Goal: Information Seeking & Learning: Understand process/instructions

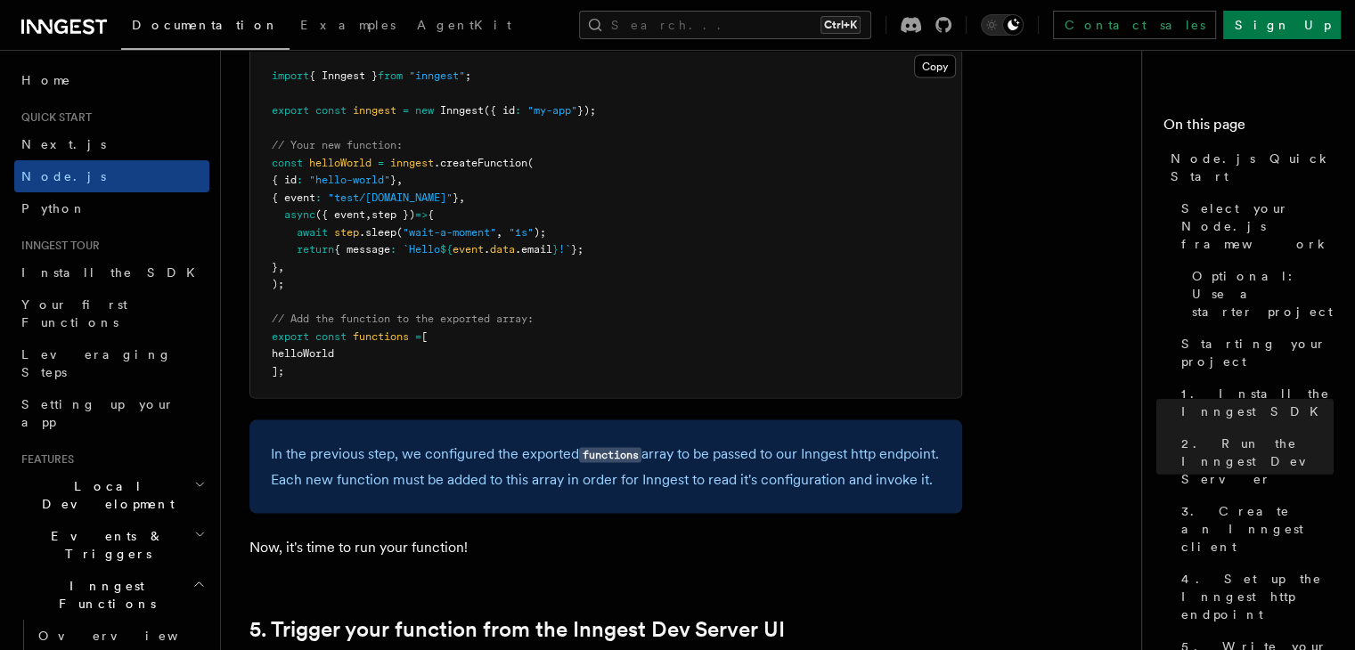
scroll to position [3563, 0]
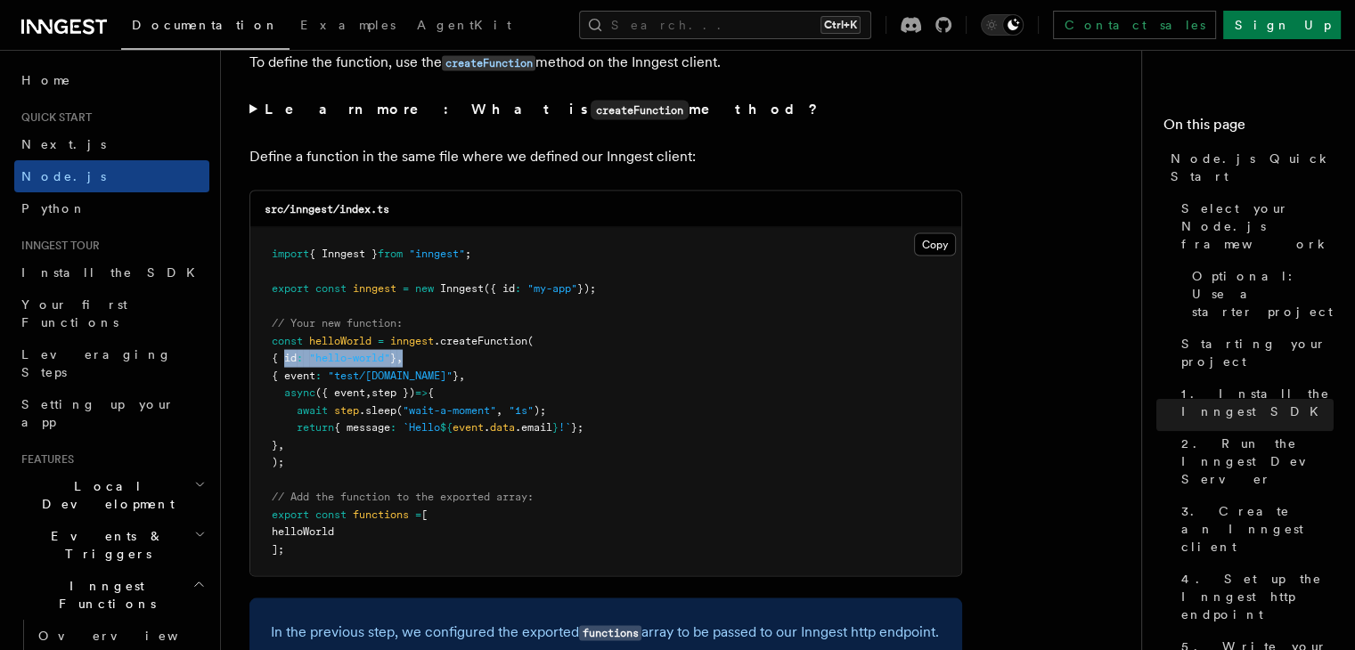
drag, startPoint x: 282, startPoint y: 365, endPoint x: 438, endPoint y: 363, distance: 156.8
click at [438, 363] on pre "import { Inngest } from "inngest" ; export const inngest = new Inngest ({ id : …" at bounding box center [605, 402] width 711 height 348
click at [543, 378] on pre "import { Inngest } from "inngest" ; export const inngest = new Inngest ({ id : …" at bounding box center [605, 402] width 711 height 348
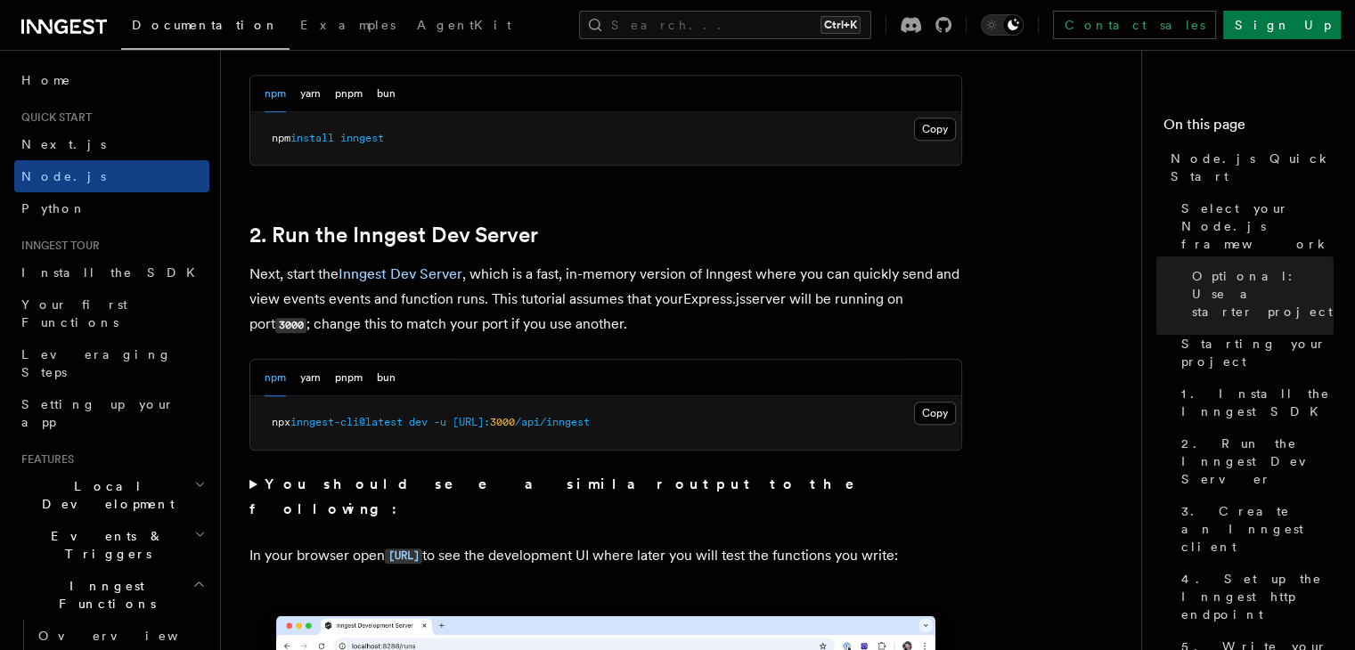
scroll to position [1247, 0]
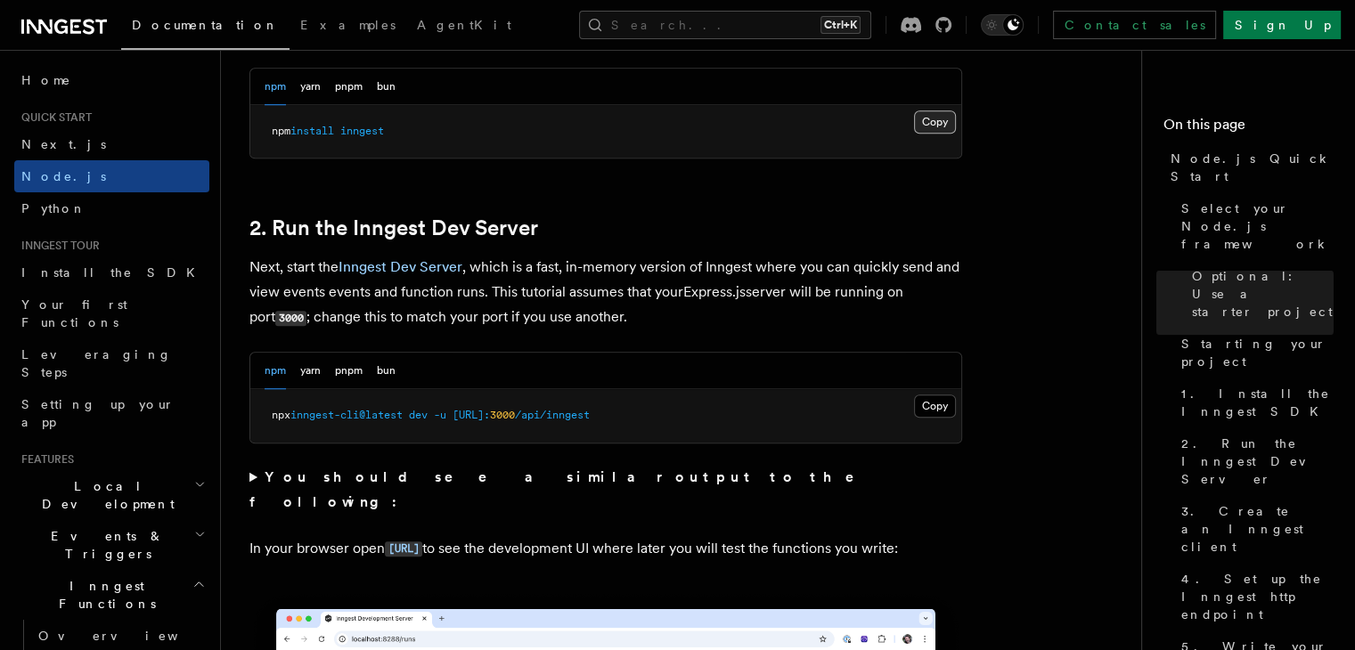
drag, startPoint x: 929, startPoint y: 122, endPoint x: 919, endPoint y: 126, distance: 10.4
click at [929, 122] on button "Copy Copied" at bounding box center [935, 121] width 42 height 23
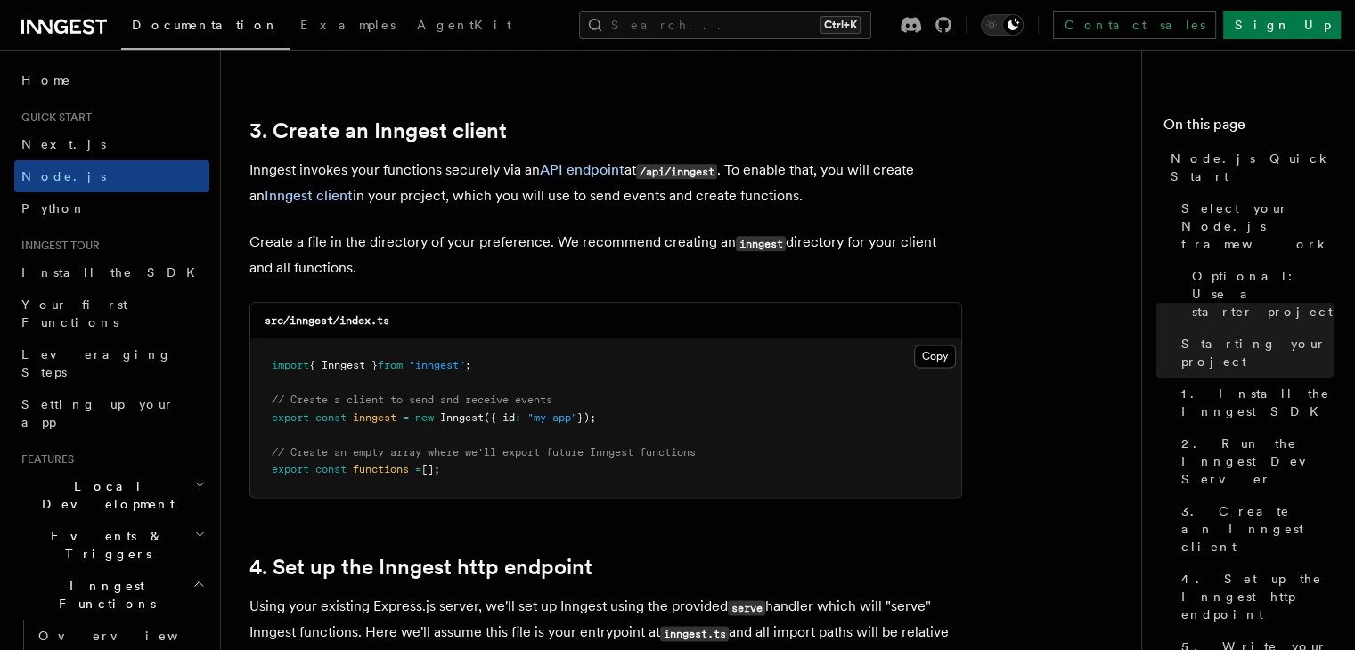
scroll to position [2227, 0]
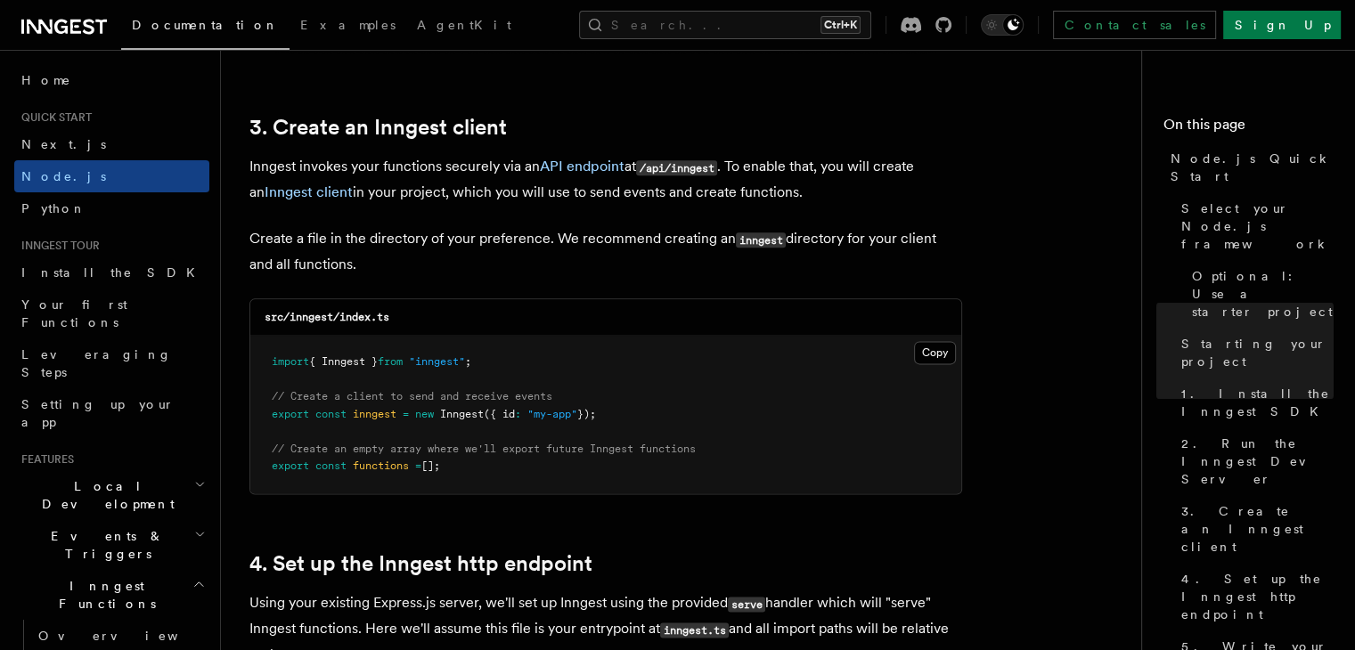
drag, startPoint x: 265, startPoint y: 364, endPoint x: 477, endPoint y: 475, distance: 239.1
click at [477, 475] on pre "import { Inngest } from "inngest" ; // Create a client to send and receive even…" at bounding box center [605, 415] width 711 height 158
drag, startPoint x: 406, startPoint y: 313, endPoint x: 257, endPoint y: 322, distance: 149.0
click at [257, 322] on div "src/inngest/index.ts" at bounding box center [605, 317] width 711 height 37
copy code "src/inngest/index.ts"
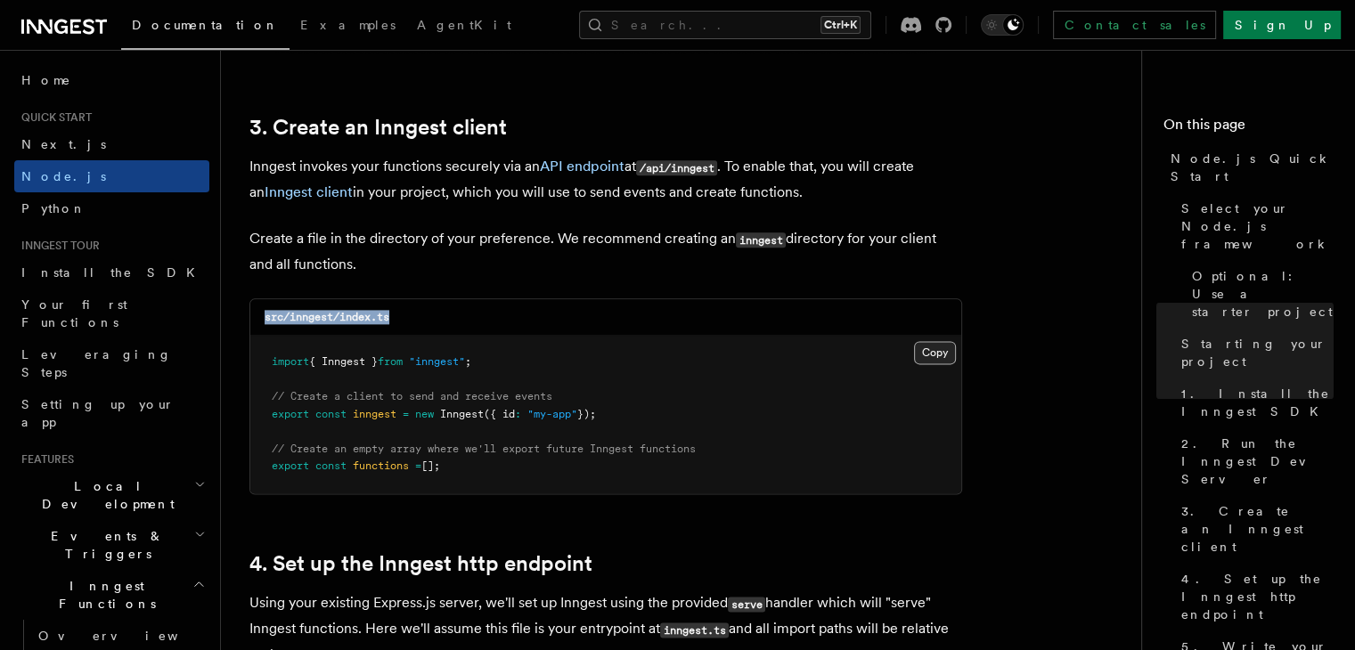
click at [931, 351] on button "Copy Copied" at bounding box center [935, 352] width 42 height 23
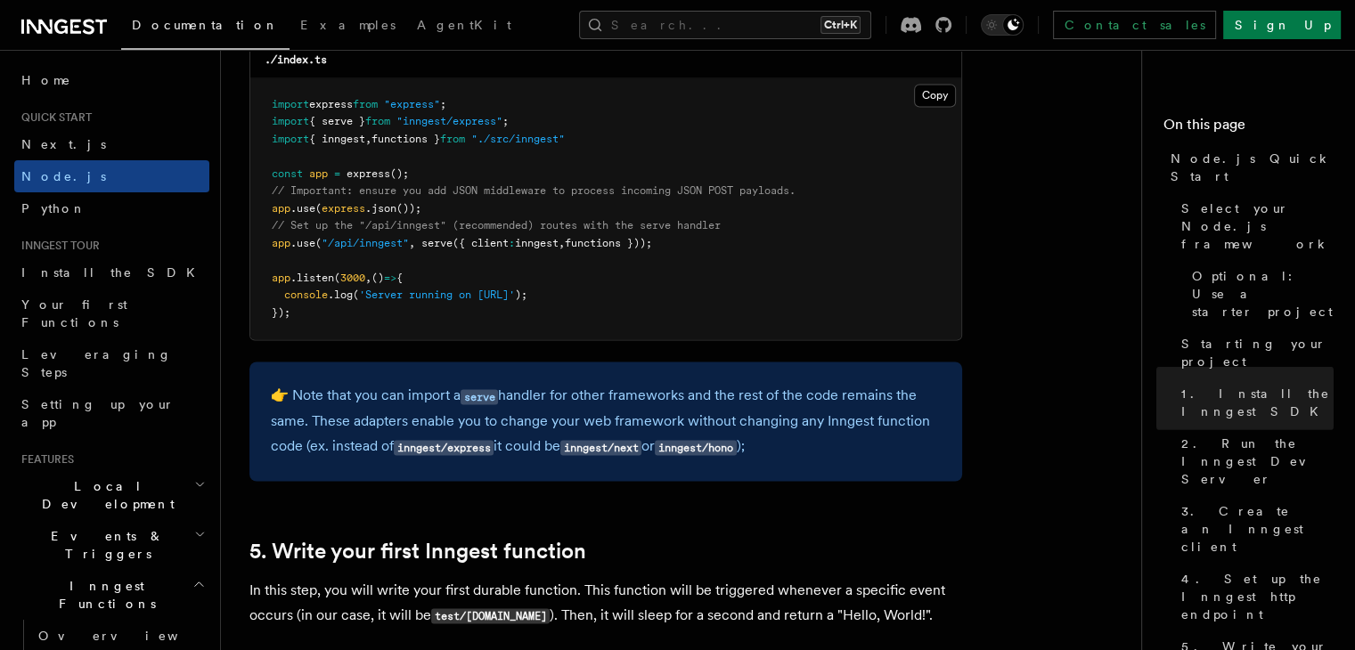
scroll to position [2673, 0]
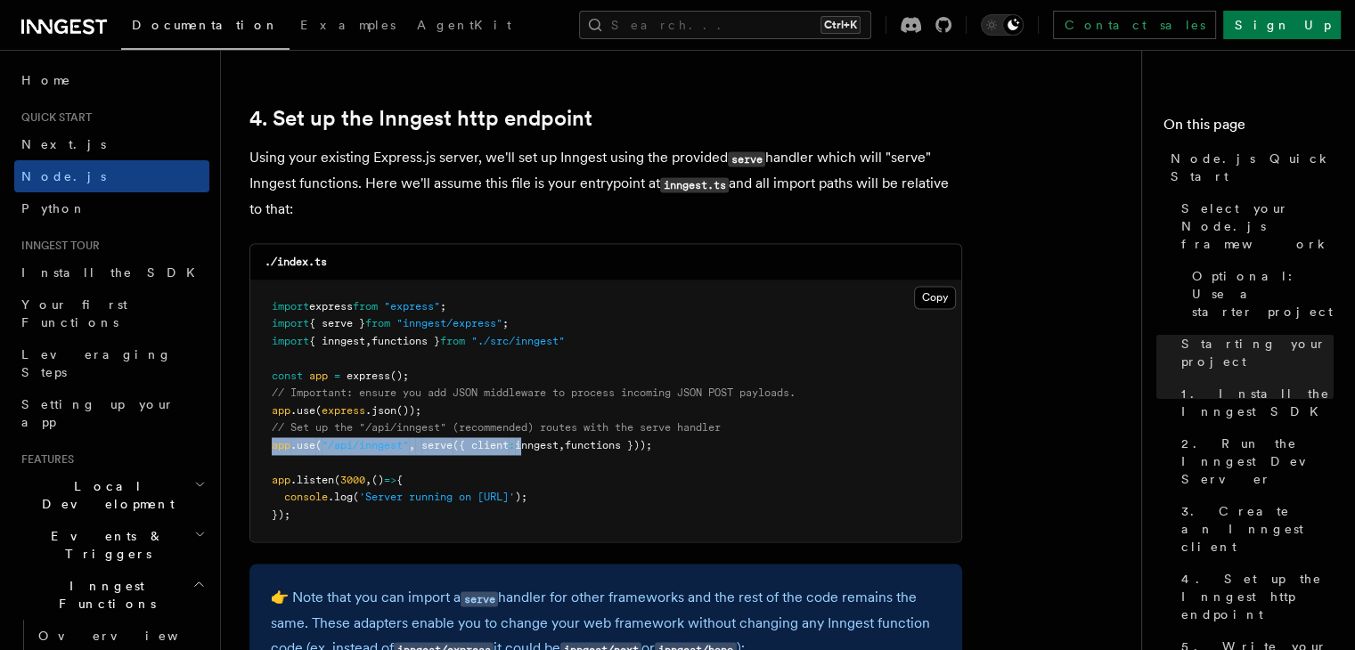
drag, startPoint x: 265, startPoint y: 450, endPoint x: 527, endPoint y: 444, distance: 262.0
click at [527, 444] on pre "import express from "express" ; import { serve } from "inngest/express" ; impor…" at bounding box center [605, 412] width 711 height 262
click at [414, 339] on span "functions }" at bounding box center [405, 341] width 69 height 12
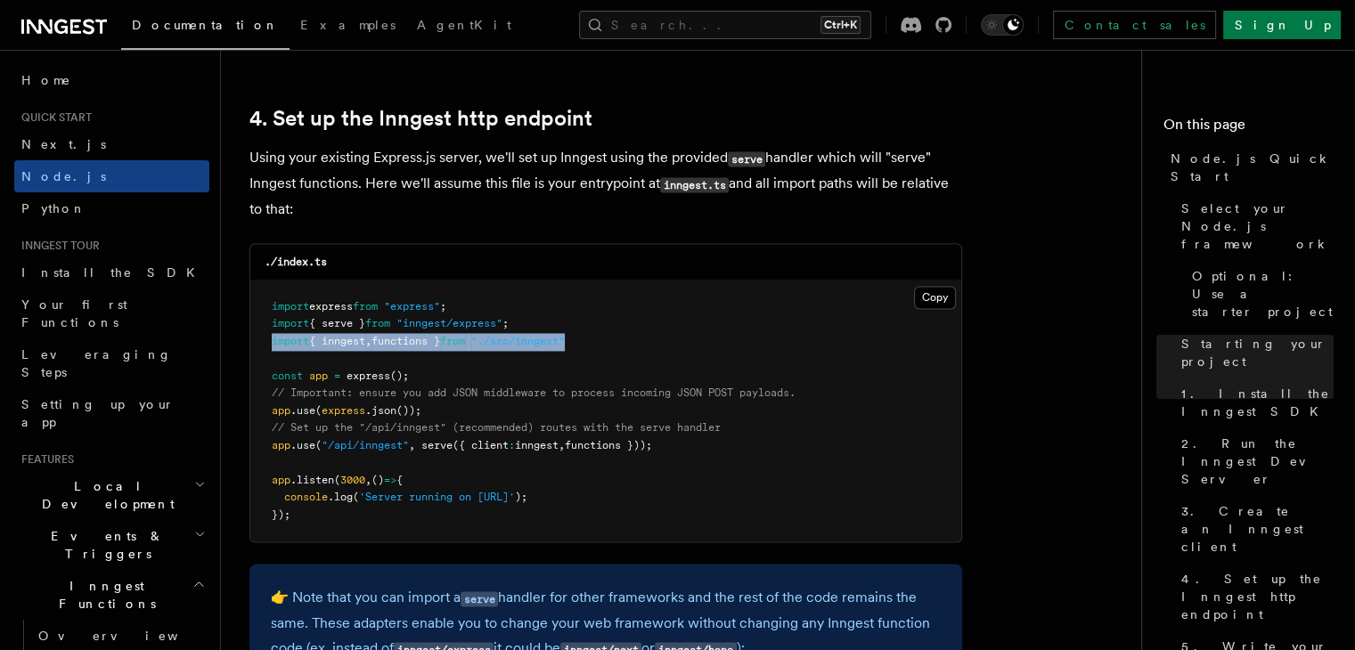
drag, startPoint x: 599, startPoint y: 342, endPoint x: 273, endPoint y: 342, distance: 326.1
click at [273, 342] on pre "import express from "express" ; import { serve } from "inngest/express" ; impor…" at bounding box center [605, 412] width 711 height 262
copy span "import { inngest , functions } from "./src/inngest""
drag, startPoint x: 271, startPoint y: 450, endPoint x: 700, endPoint y: 447, distance: 429.4
click at [700, 447] on pre "import express from "express" ; import { serve } from "inngest/express" ; impor…" at bounding box center [605, 412] width 711 height 262
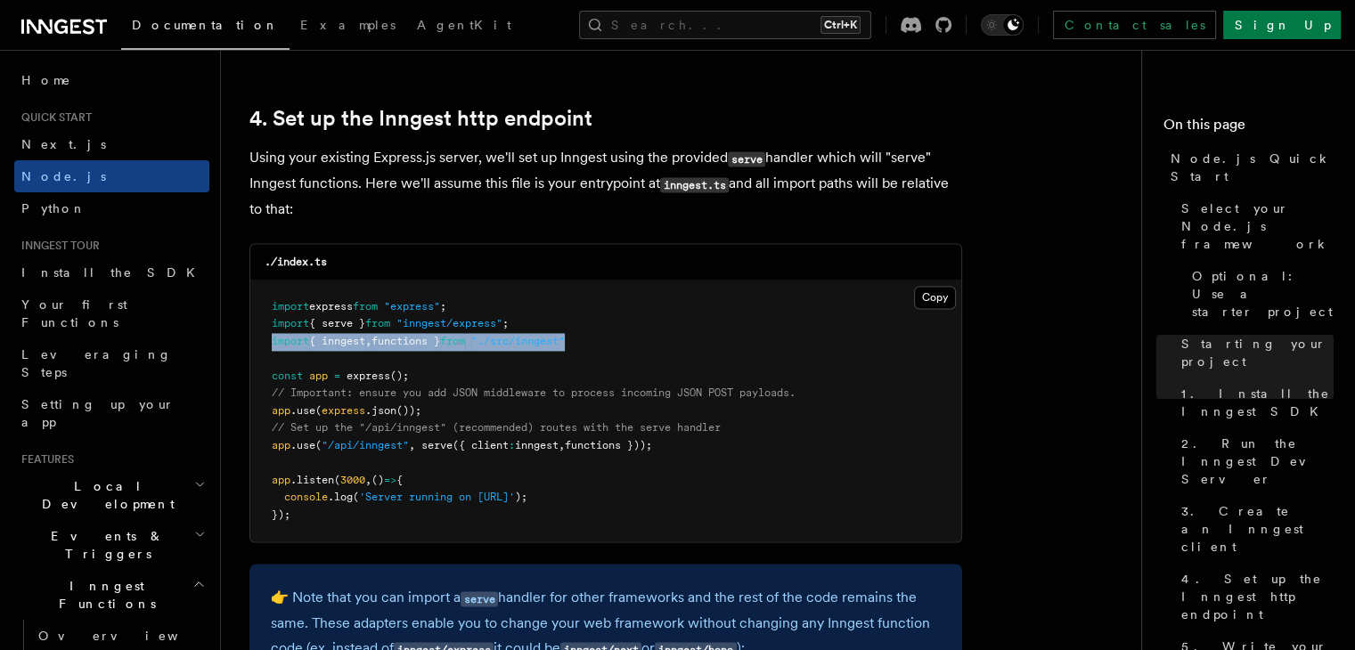
copy span "app .use ( "/api/inngest" , serve ({ client : inngest , functions }));"
click at [631, 510] on pre "import express from "express" ; import { serve } from "inngest/express" ; impor…" at bounding box center [605, 412] width 711 height 262
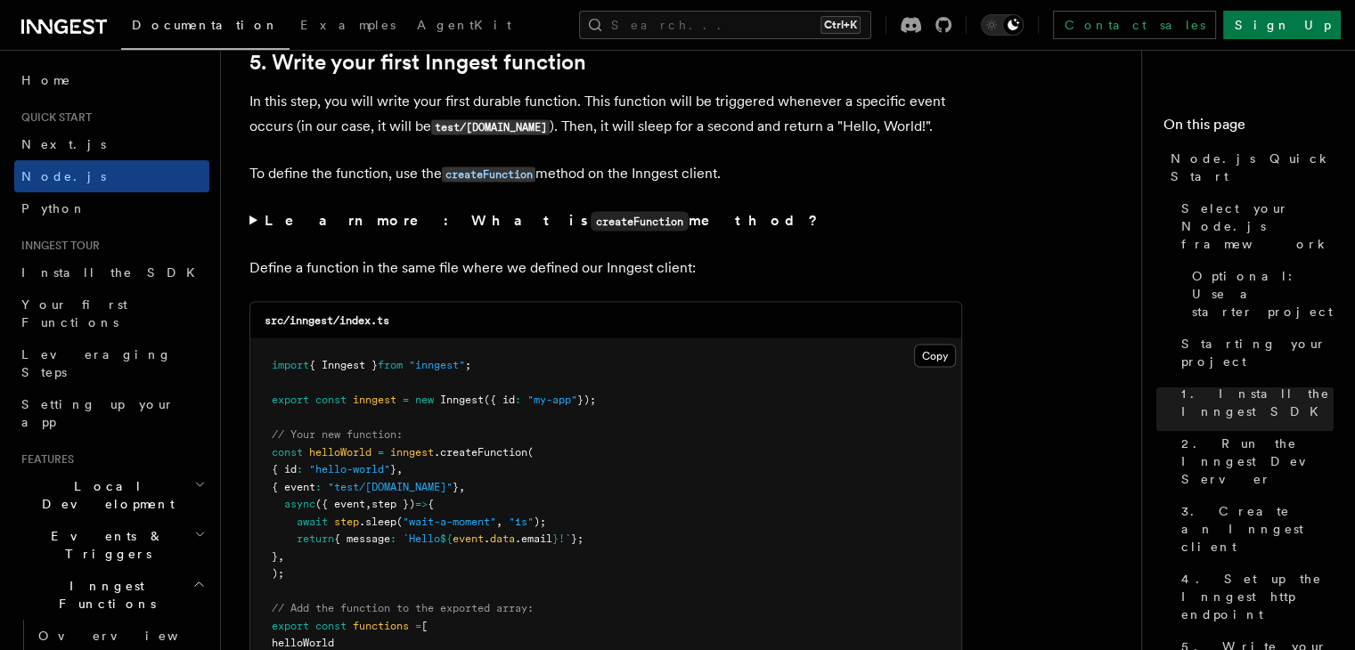
scroll to position [3474, 0]
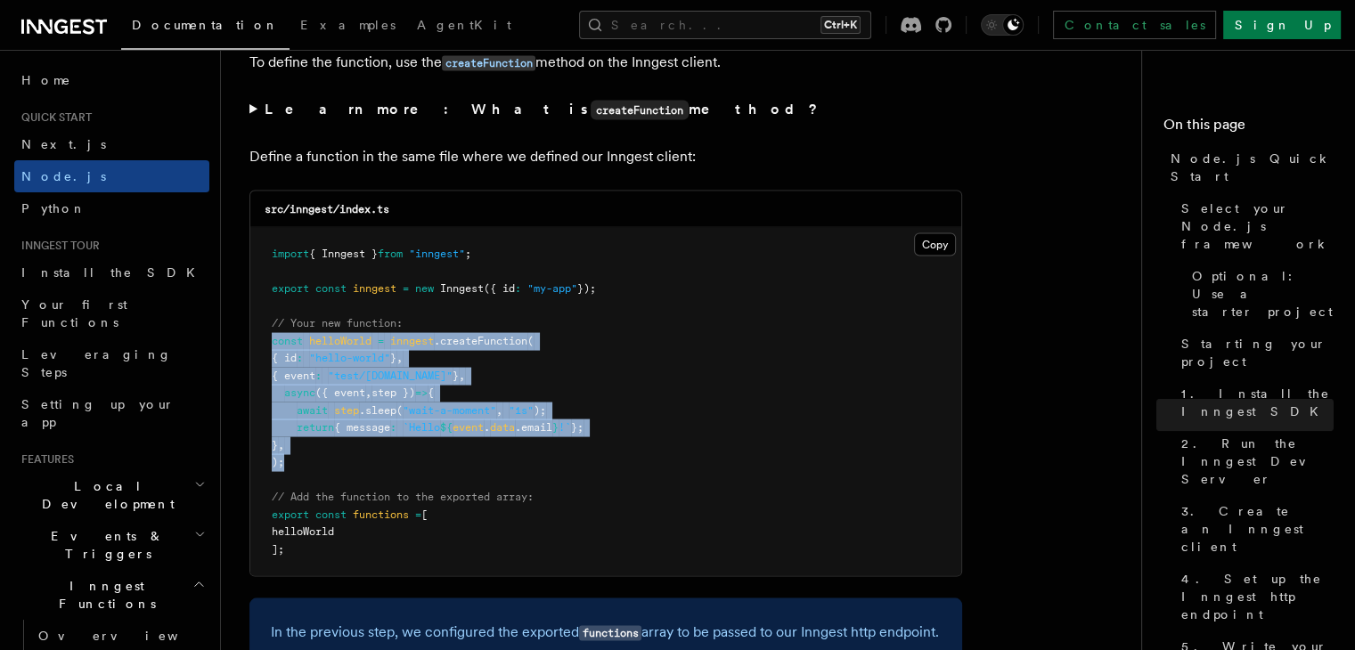
drag, startPoint x: 268, startPoint y: 347, endPoint x: 302, endPoint y: 466, distance: 124.1
click at [302, 466] on pre "import { Inngest } from "inngest" ; export const inngest = new Inngest ({ id : …" at bounding box center [605, 402] width 711 height 348
copy code "const helloWorld = inngest .createFunction ( { id : "hello-world" } , { event :…"
